Goal: Navigation & Orientation: Find specific page/section

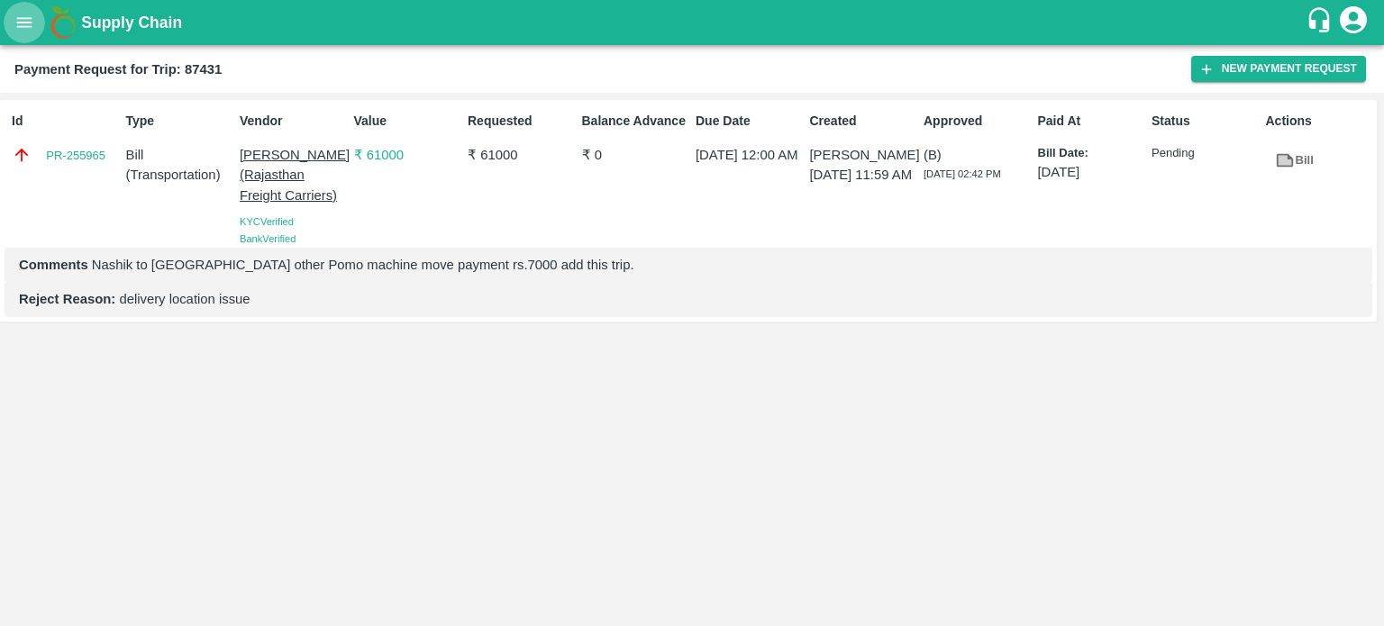
click at [18, 11] on button "open drawer" at bounding box center [24, 22] width 41 height 41
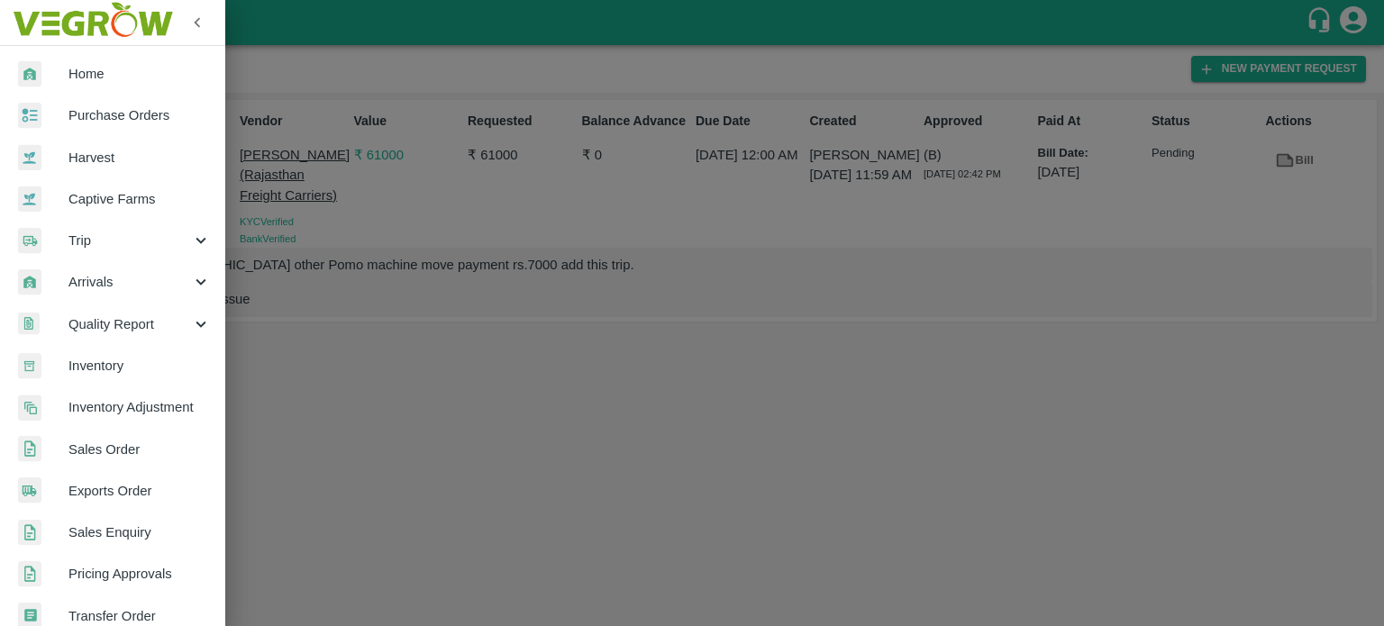
scroll to position [400, 0]
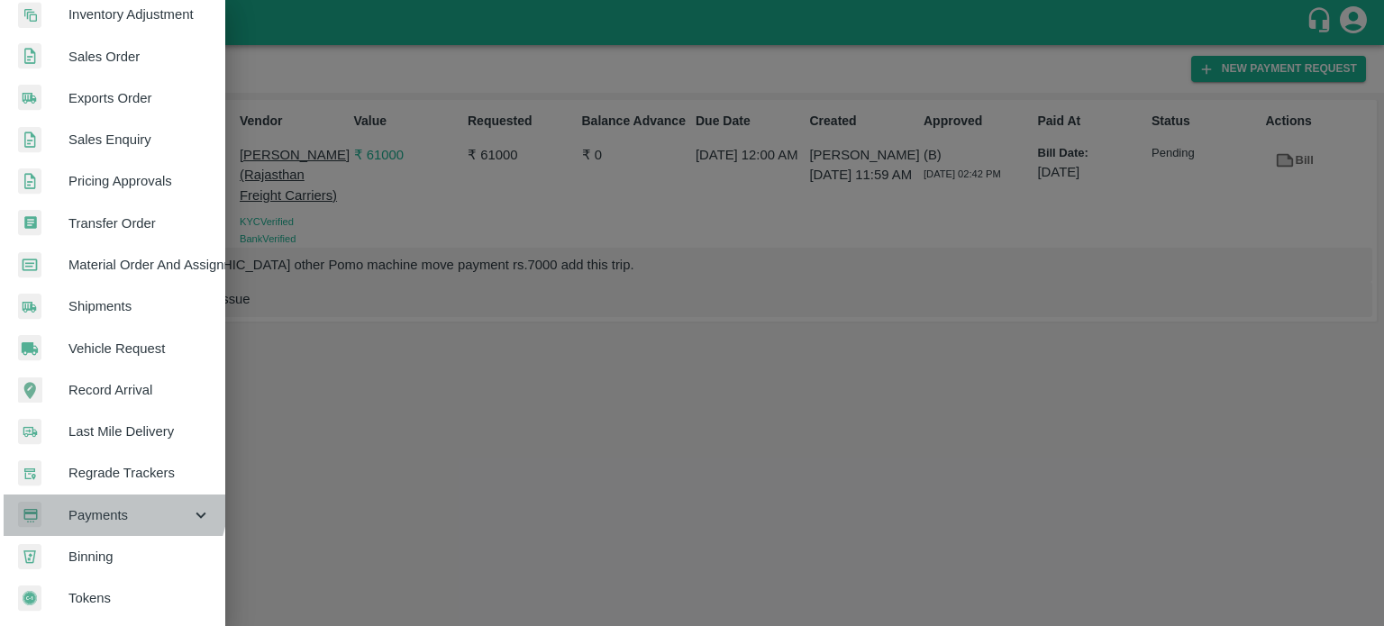
click at [102, 495] on div "Payments" at bounding box center [112, 515] width 225 height 41
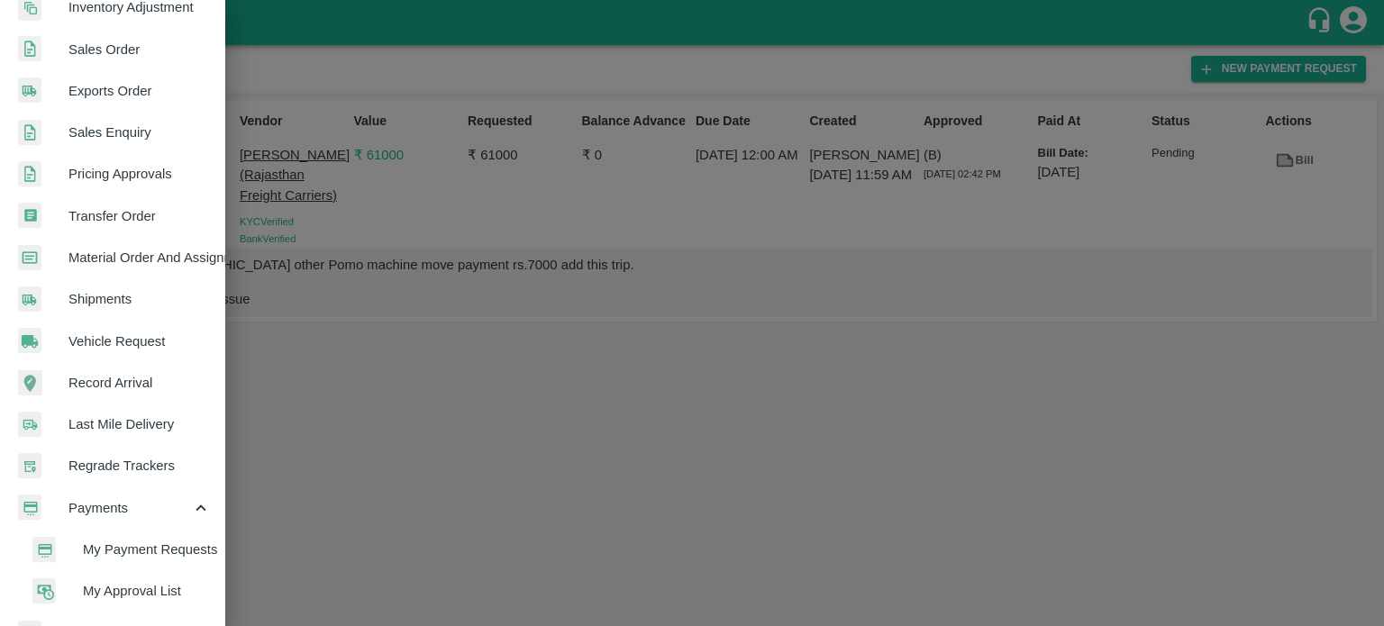
click at [147, 544] on span "My Payment Requests" at bounding box center [147, 550] width 128 height 20
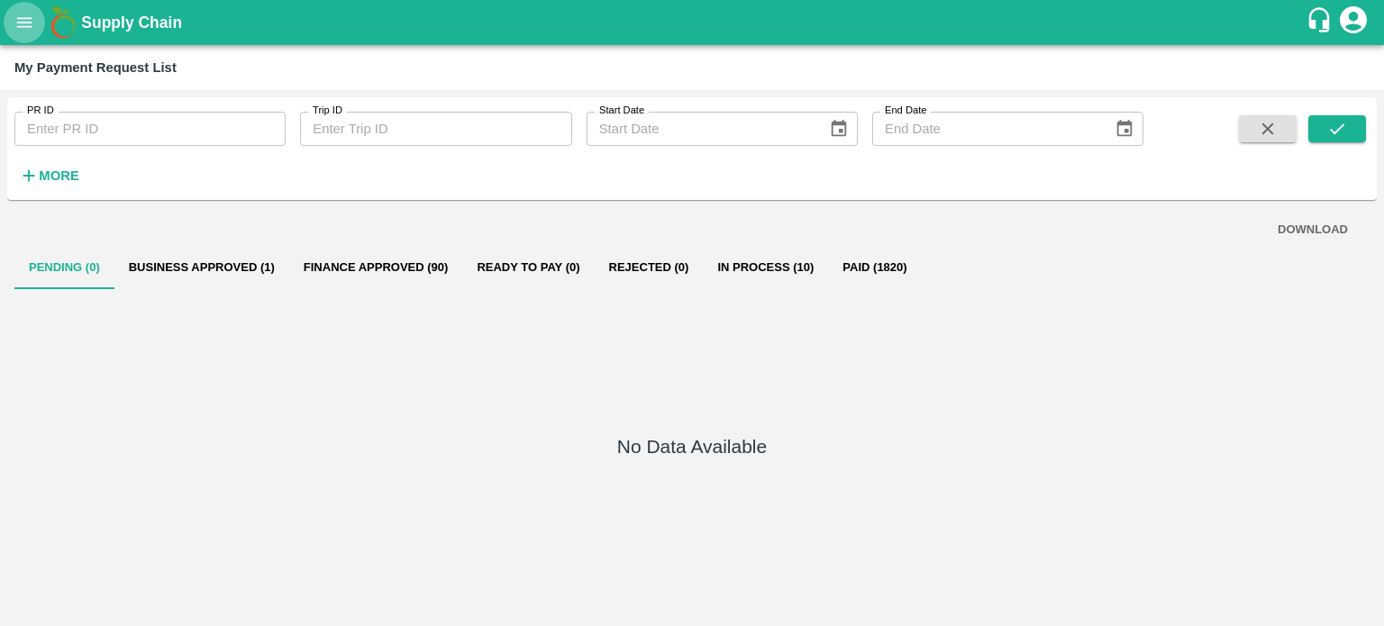
click at [21, 24] on icon "open drawer" at bounding box center [24, 23] width 20 height 20
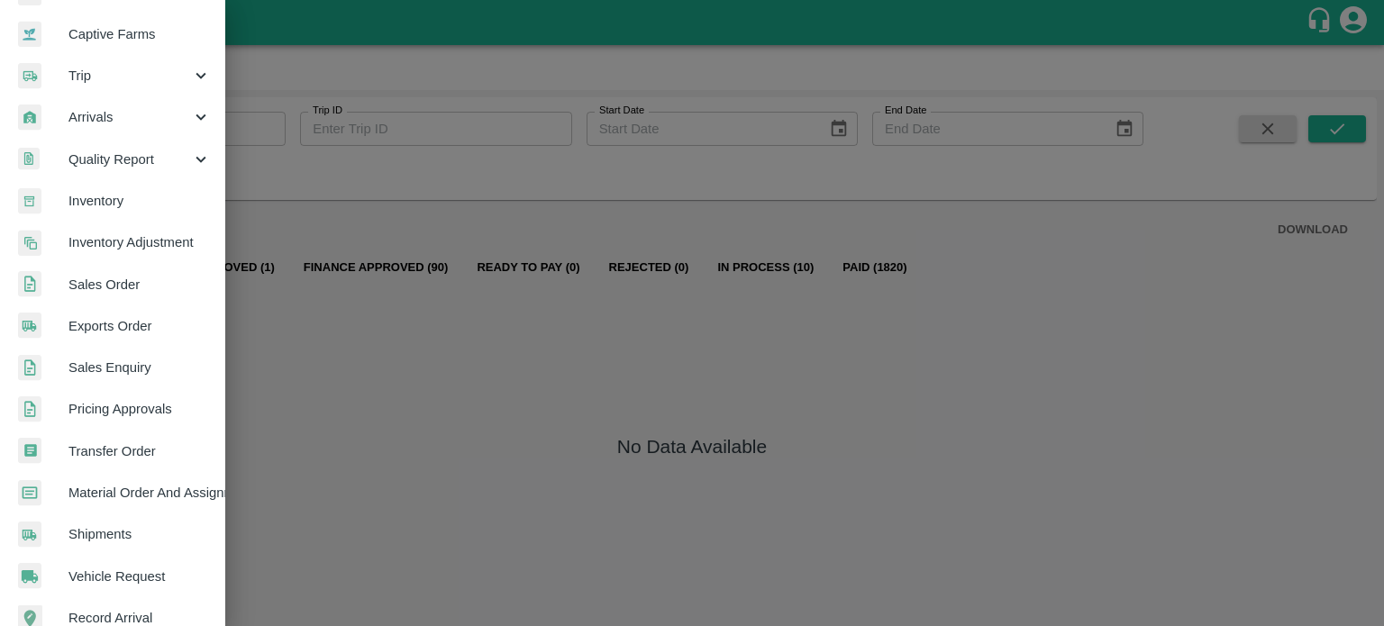
scroll to position [169, 0]
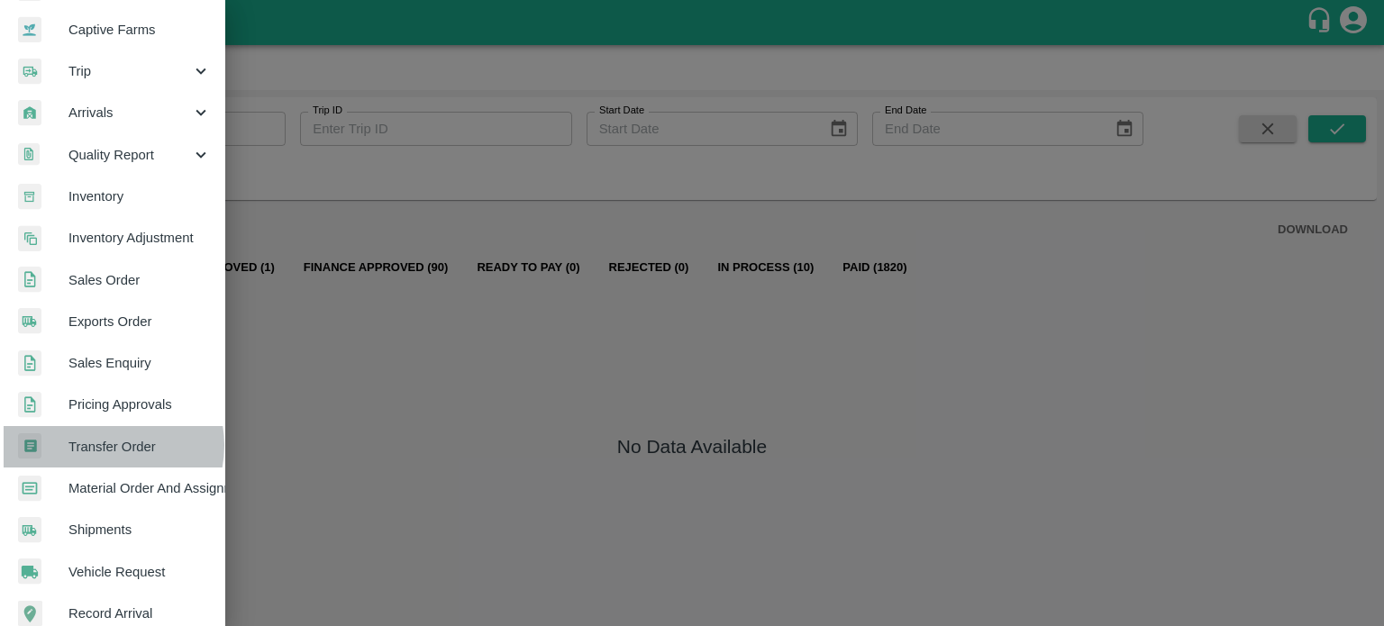
click at [108, 446] on span "Transfer Order" at bounding box center [139, 447] width 142 height 20
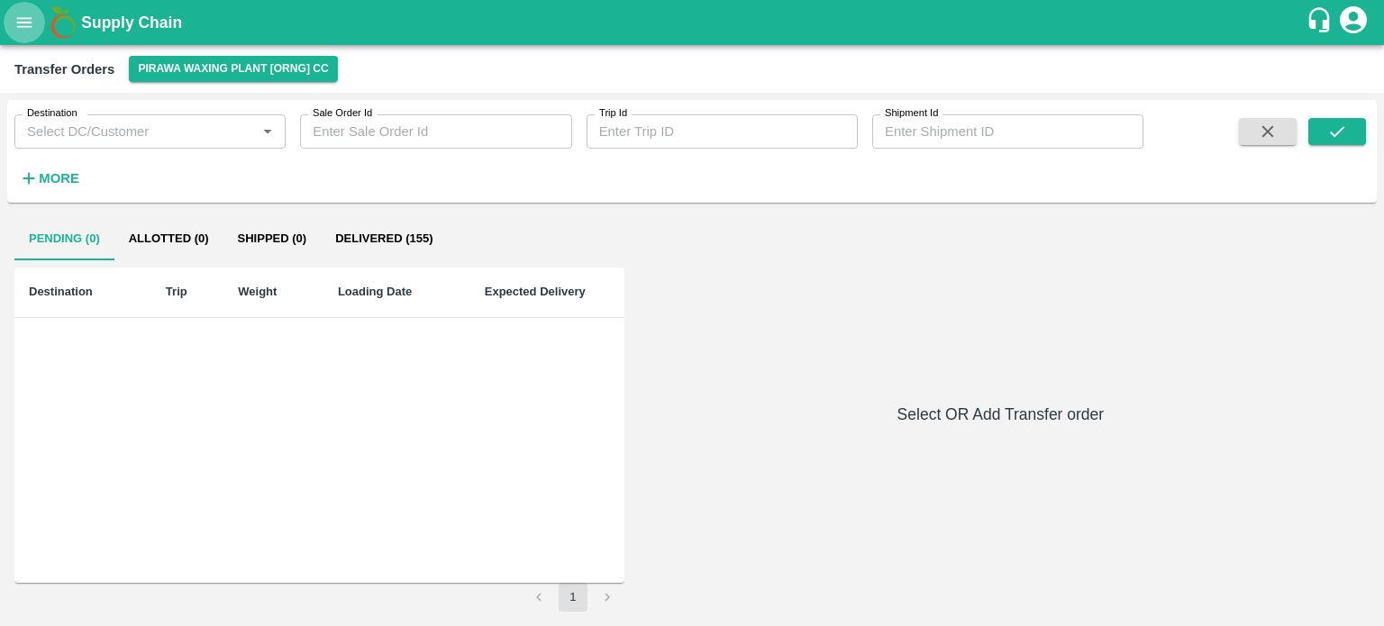
click at [23, 14] on icon "open drawer" at bounding box center [24, 23] width 20 height 20
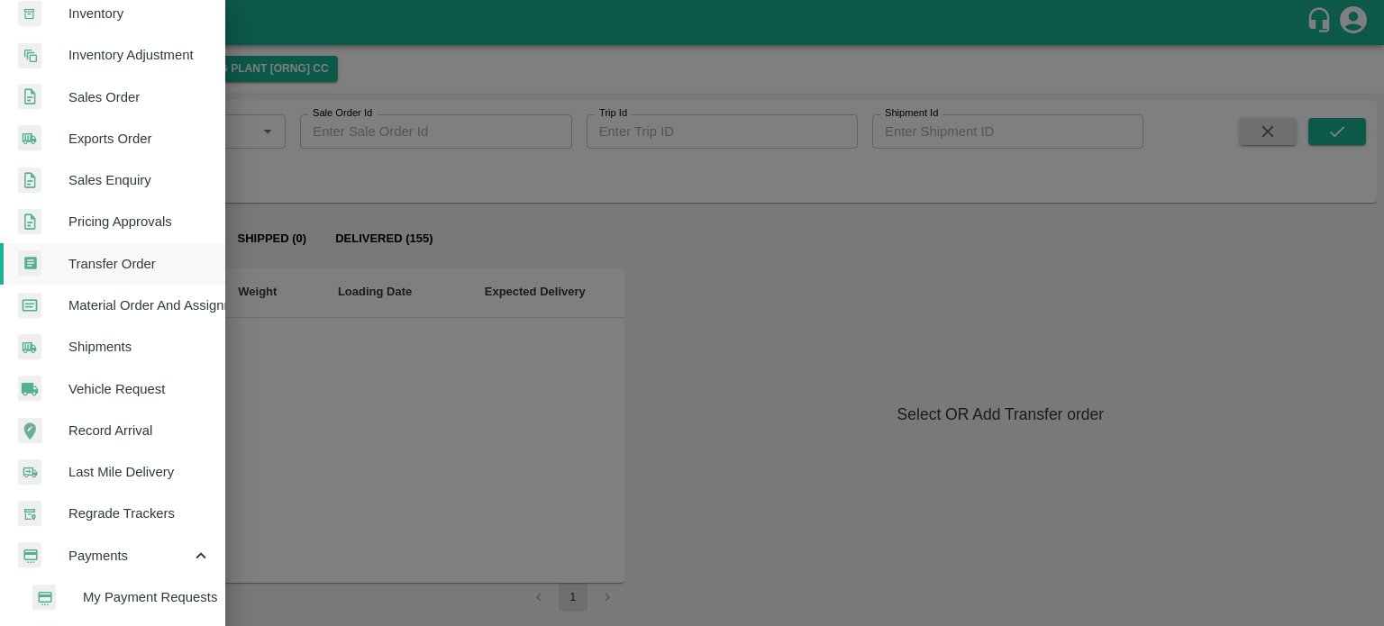
scroll to position [360, 0]
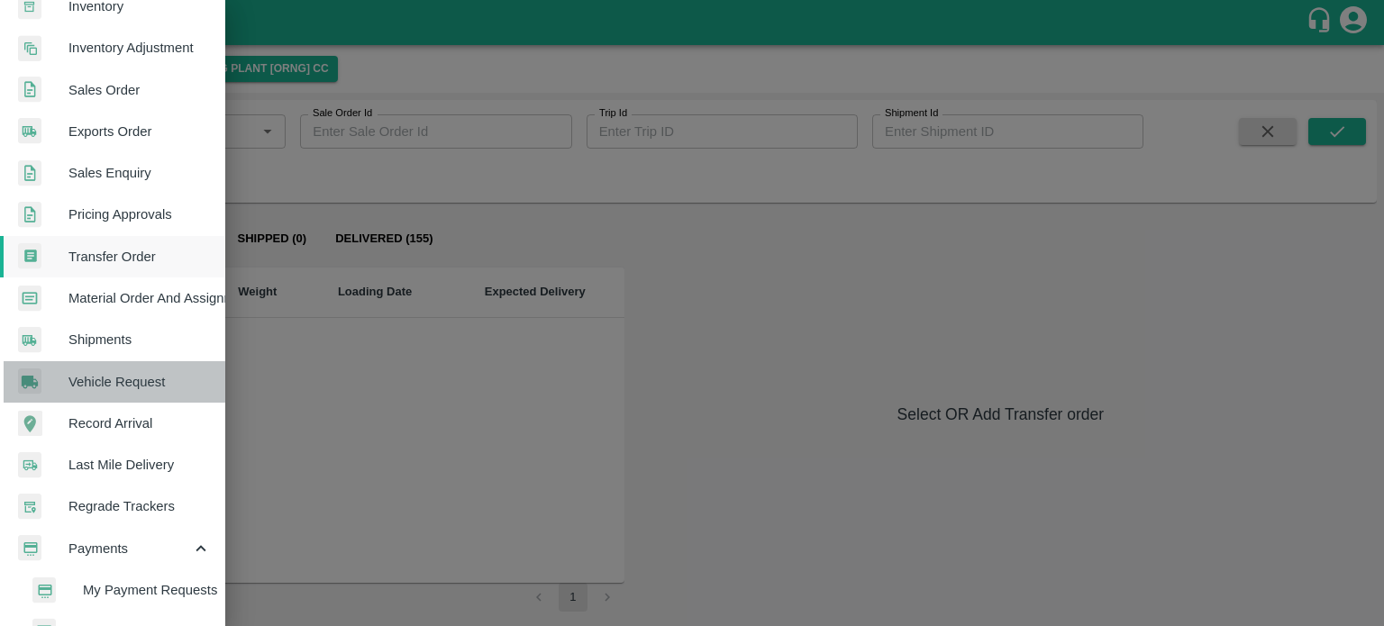
click at [120, 378] on span "Vehicle Request" at bounding box center [139, 382] width 142 height 20
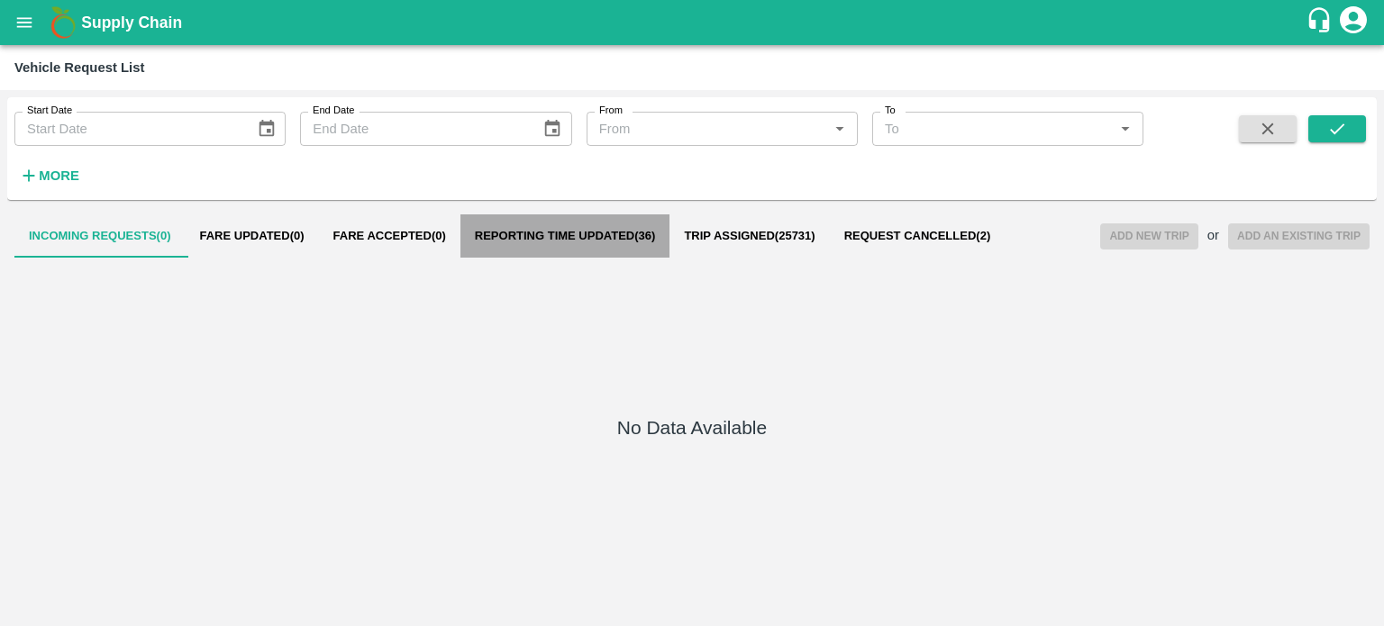
click at [576, 248] on button "Reporting Time Updated ( 36 )" at bounding box center [565, 235] width 210 height 43
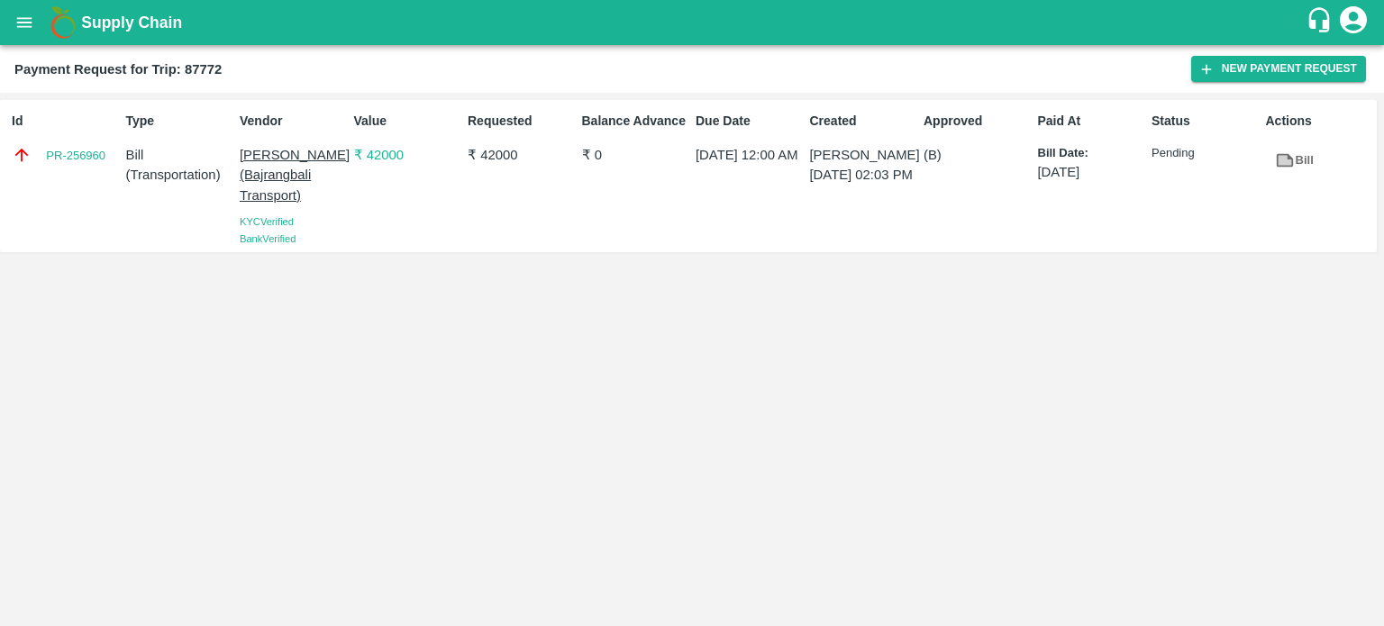
click at [505, 249] on div "Id PR-256960 Type Bill ( Transportation ) Vendor [PERSON_NAME] (Bajrangbali Tra…" at bounding box center [688, 176] width 1377 height 152
